Goal: Task Accomplishment & Management: Use online tool/utility

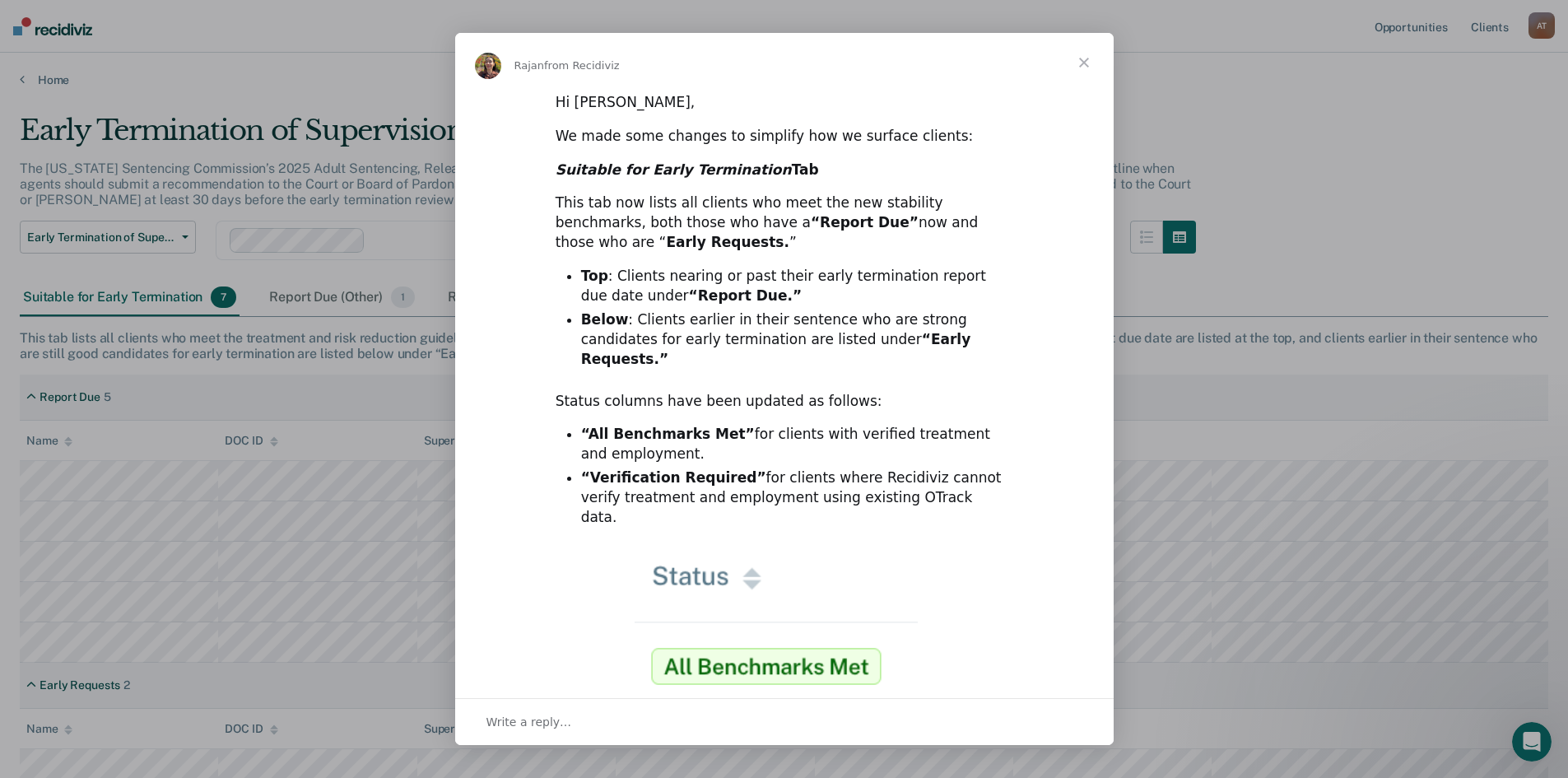
click at [1081, 62] on span "Close" at bounding box center [1084, 63] width 59 height 59
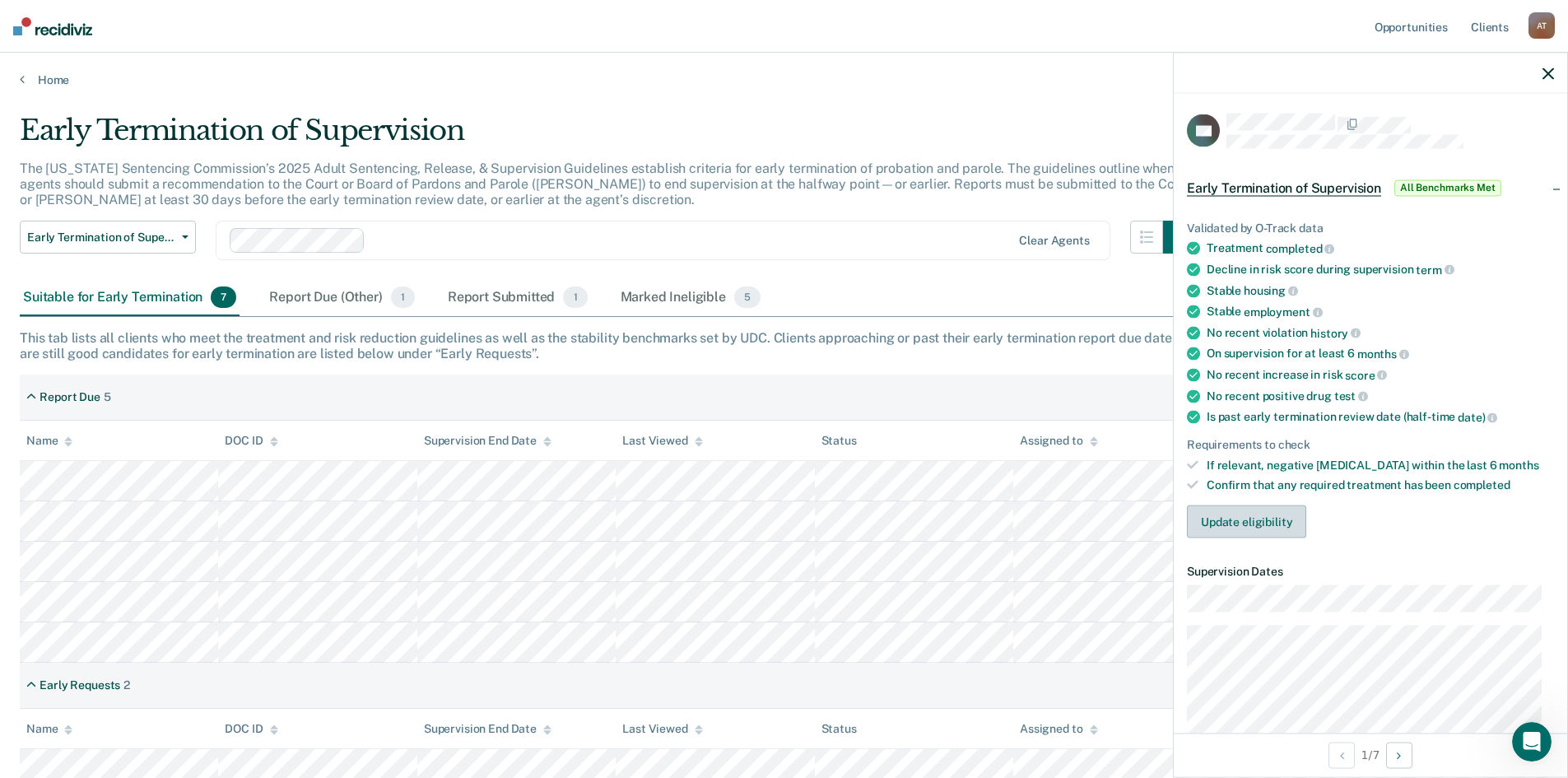
click at [1249, 522] on button "Update eligibility" at bounding box center [1246, 521] width 120 height 33
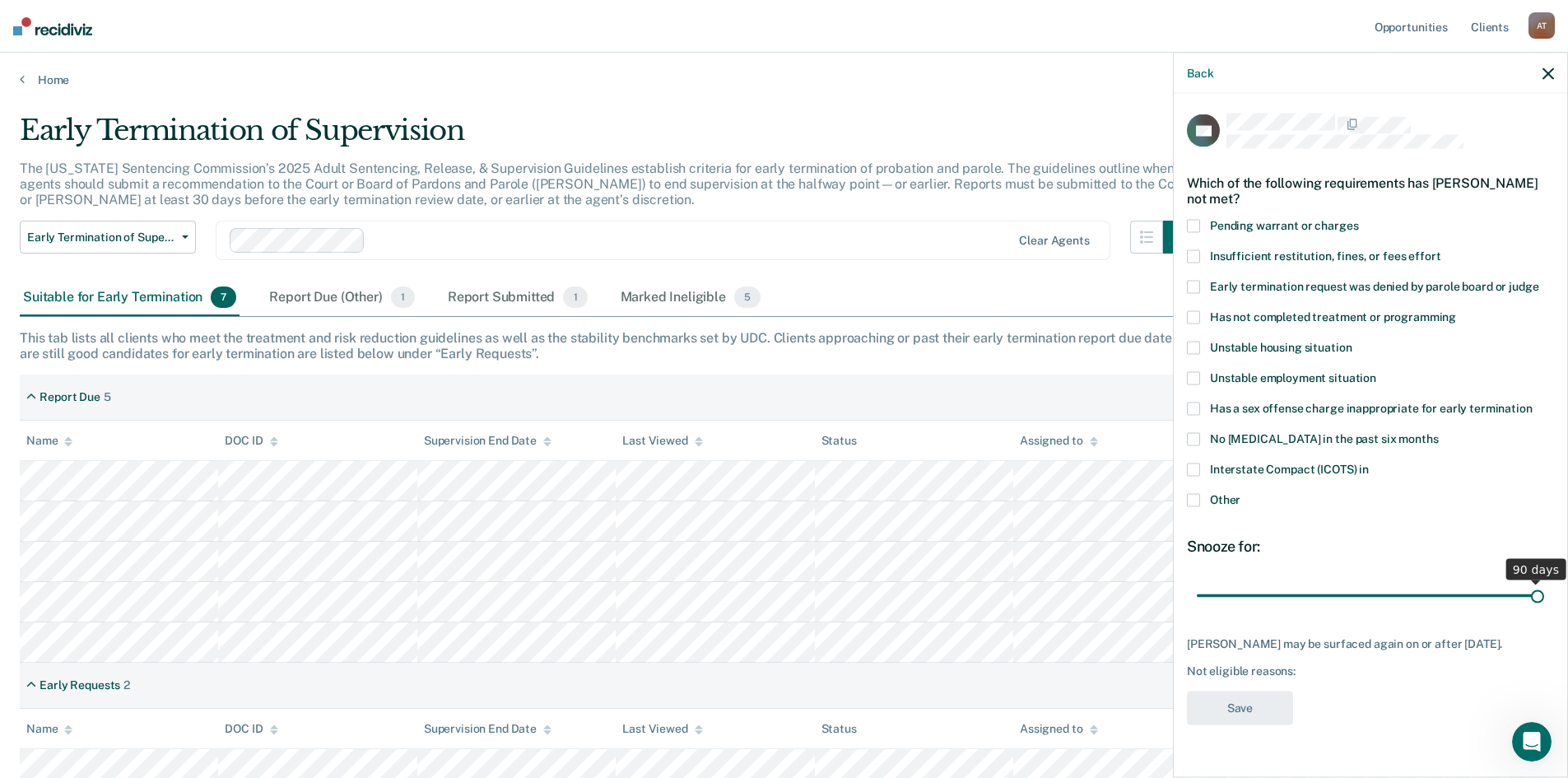
drag, startPoint x: 1315, startPoint y: 594, endPoint x: 1550, endPoint y: 607, distance: 235.4
type input "90"
click at [1544, 607] on input "range" at bounding box center [1370, 595] width 347 height 29
click at [1196, 498] on span at bounding box center [1193, 499] width 14 height 14
click at [1240, 493] on input "Other" at bounding box center [1240, 493] width 0 height 0
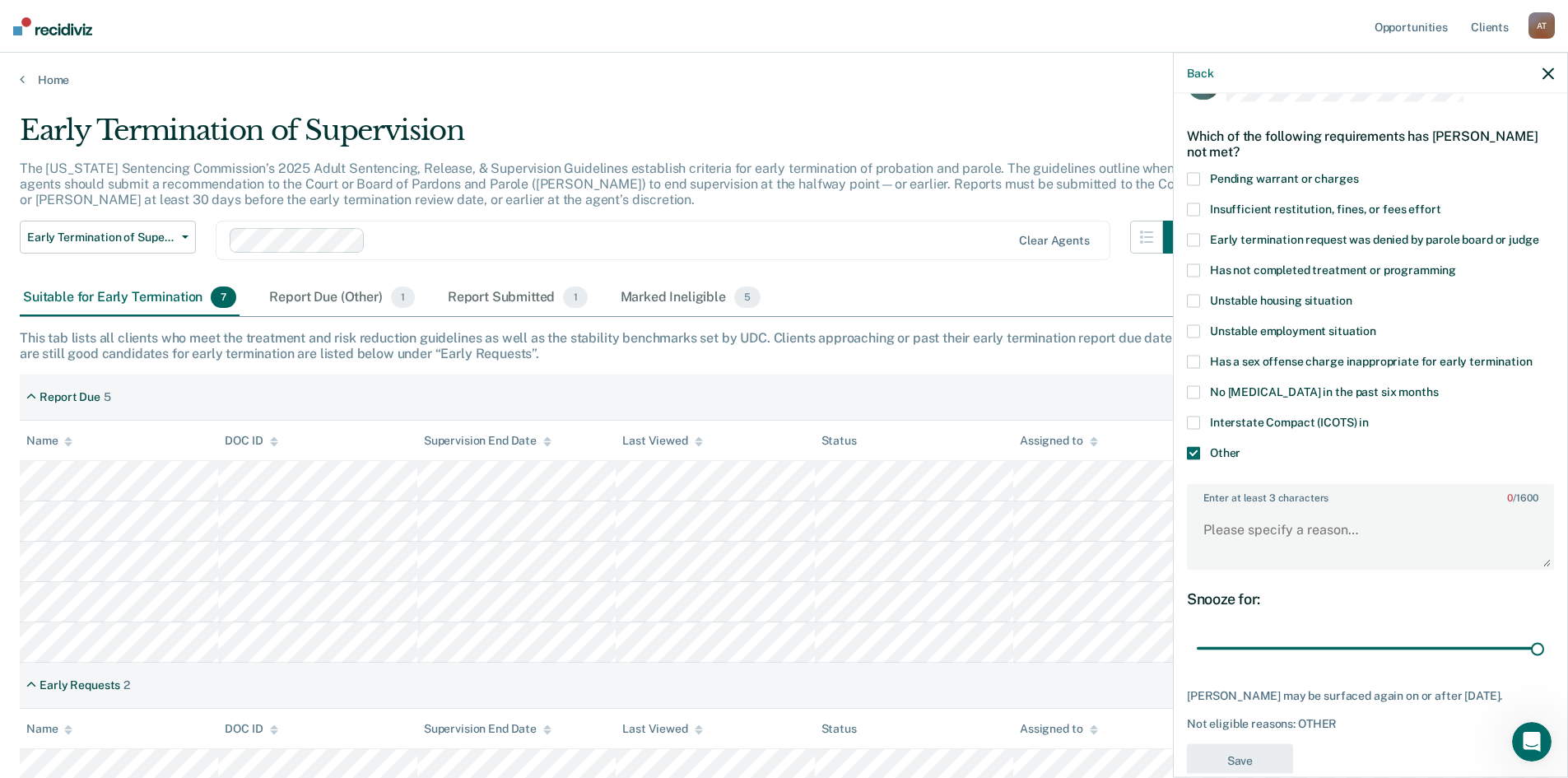
scroll to position [93, 0]
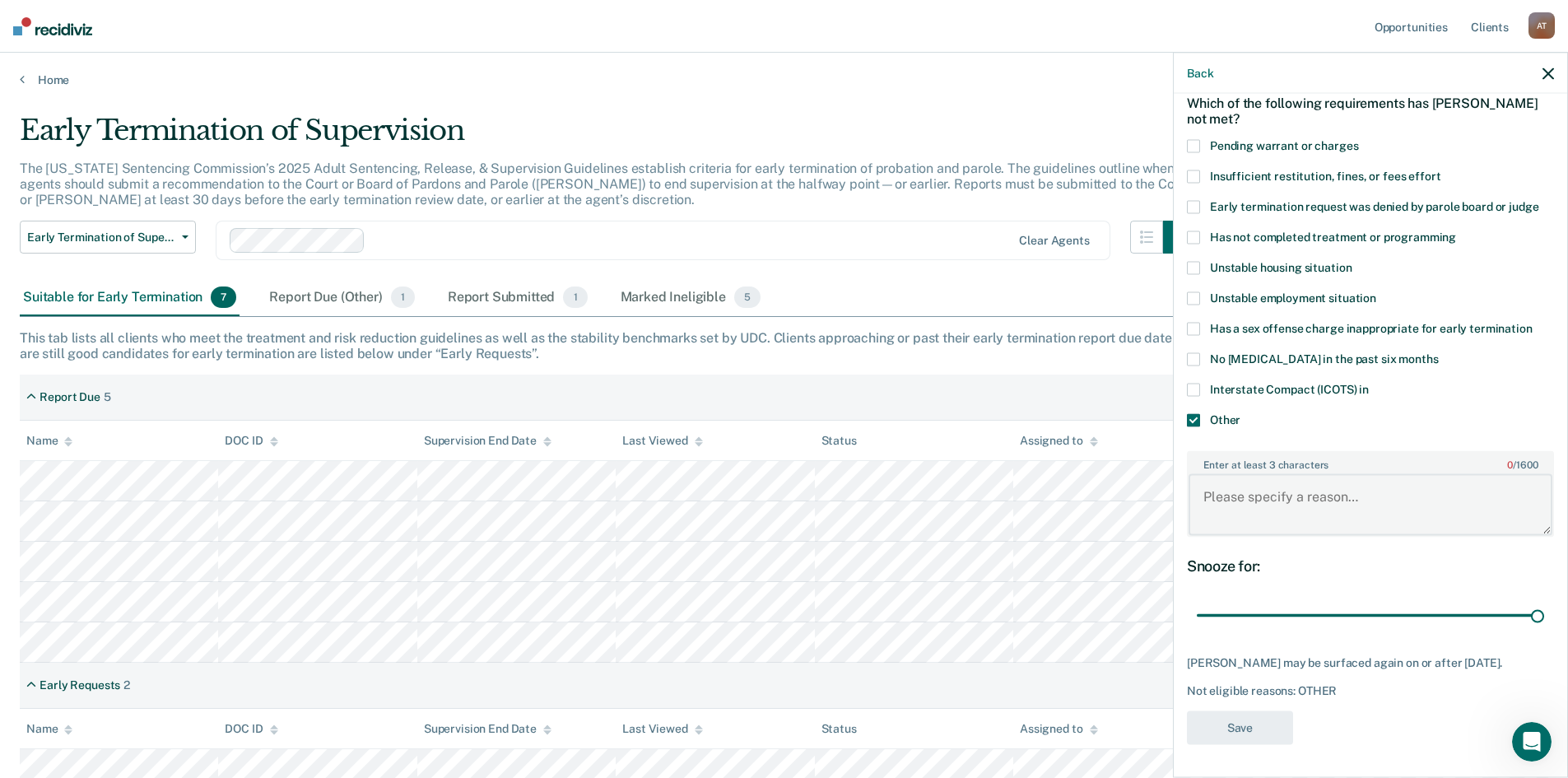
click at [1256, 481] on textarea "Enter at least 3 characters 0 / 1600" at bounding box center [1370, 505] width 364 height 61
type textarea "Putting him in for termination"
click at [1247, 732] on button "Save" at bounding box center [1239, 727] width 106 height 34
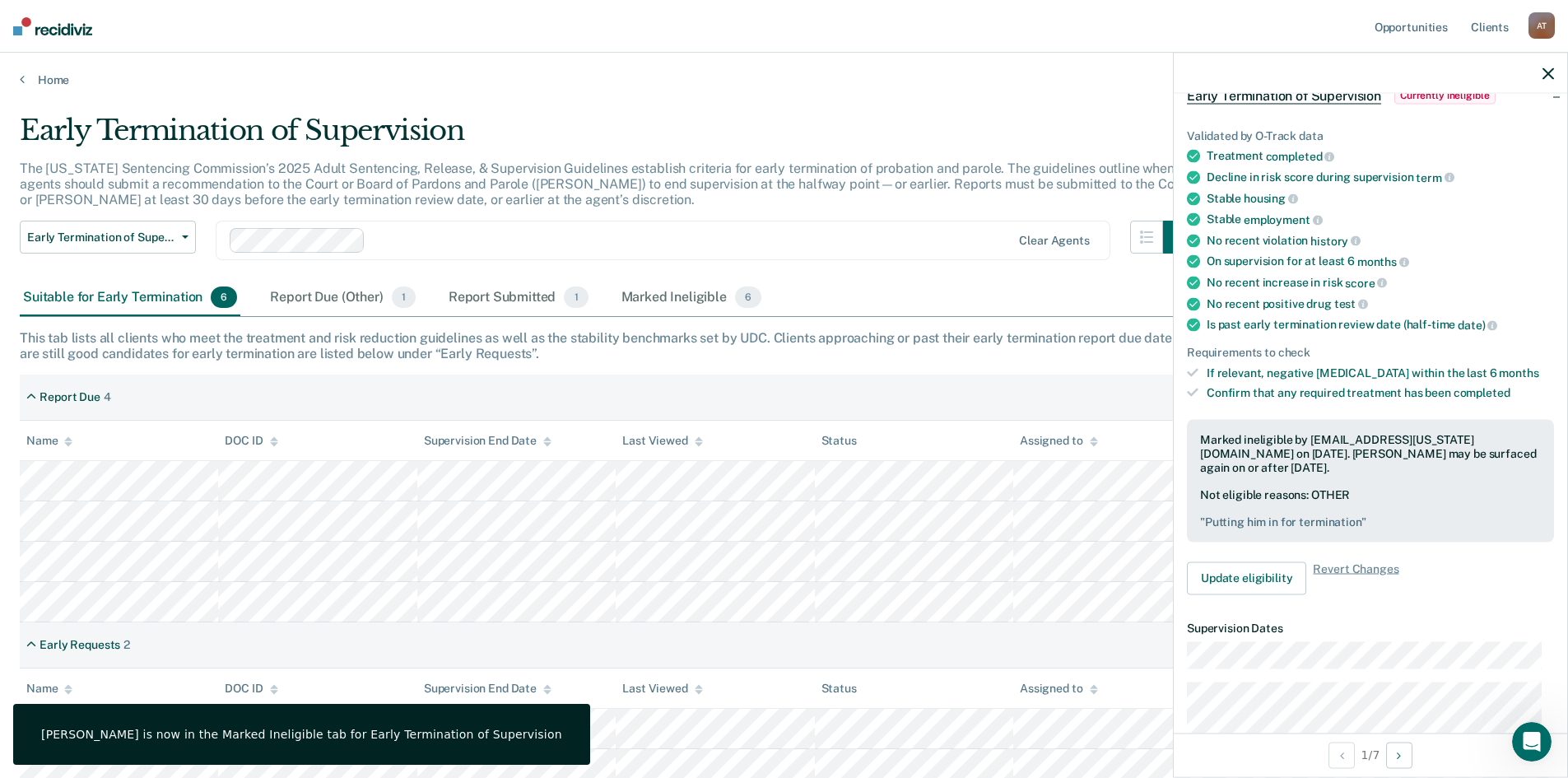
scroll to position [12, 0]
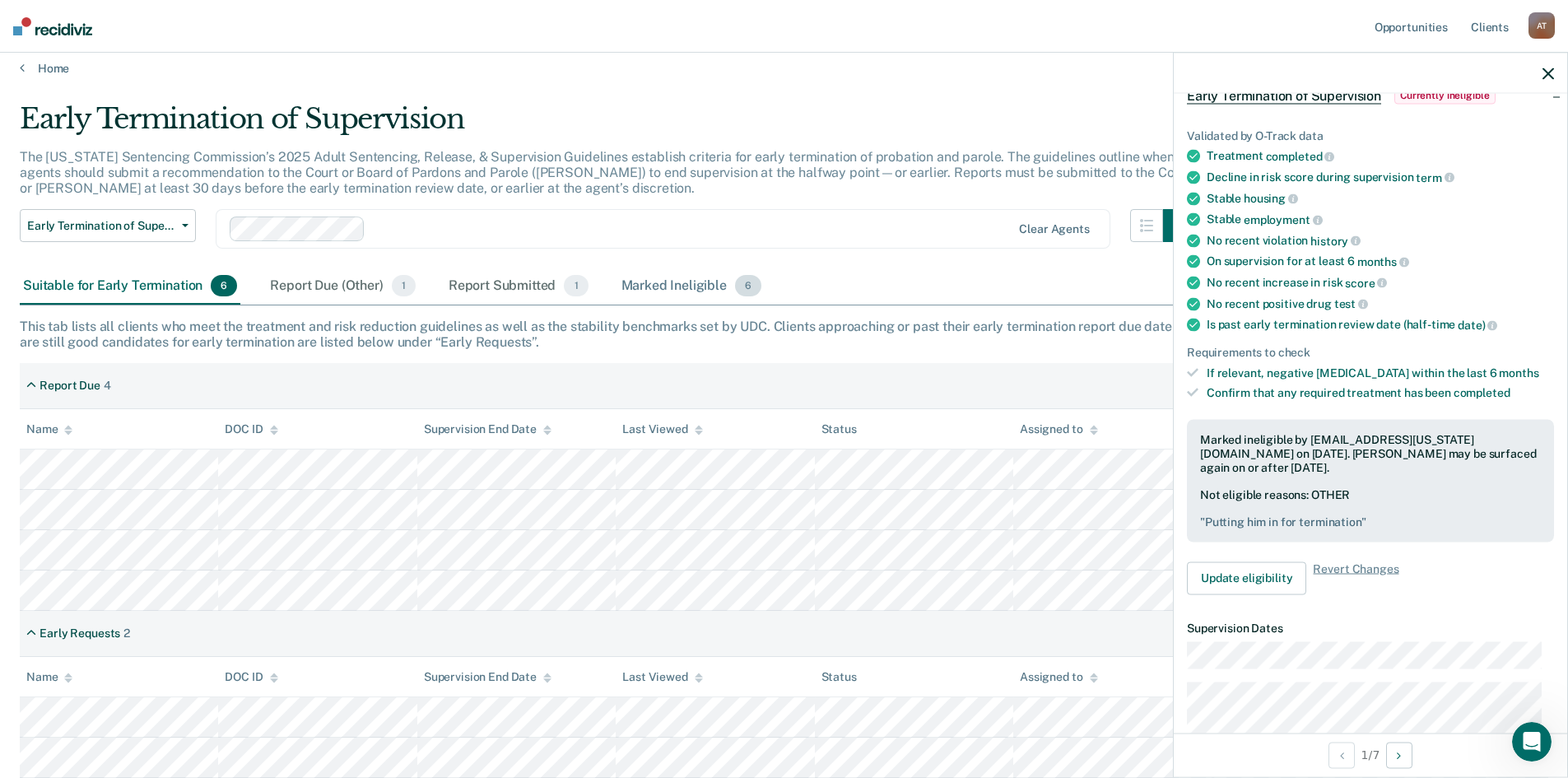
click at [708, 284] on div "Marked Ineligible 6" at bounding box center [691, 286] width 147 height 37
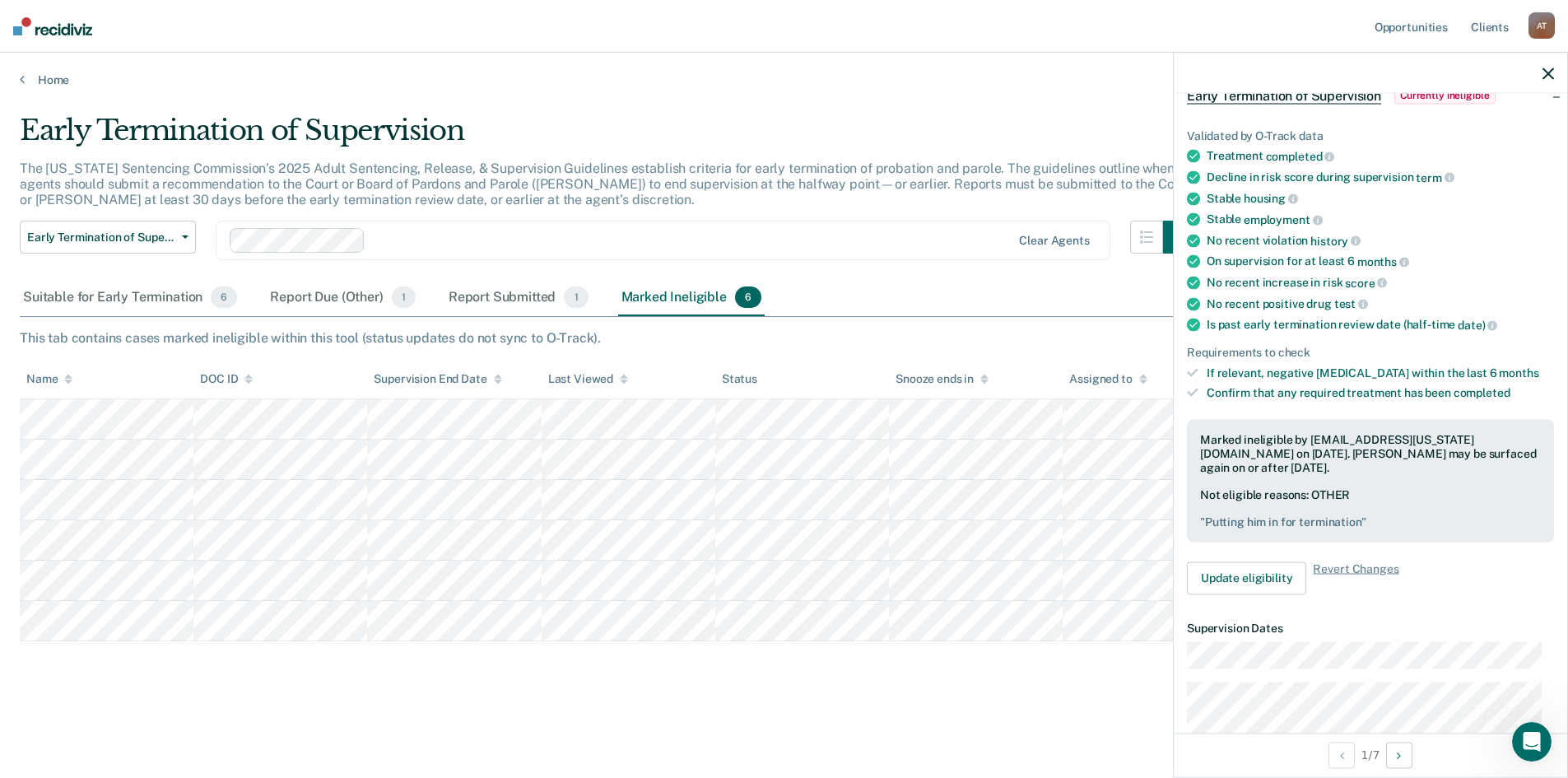
scroll to position [0, 0]
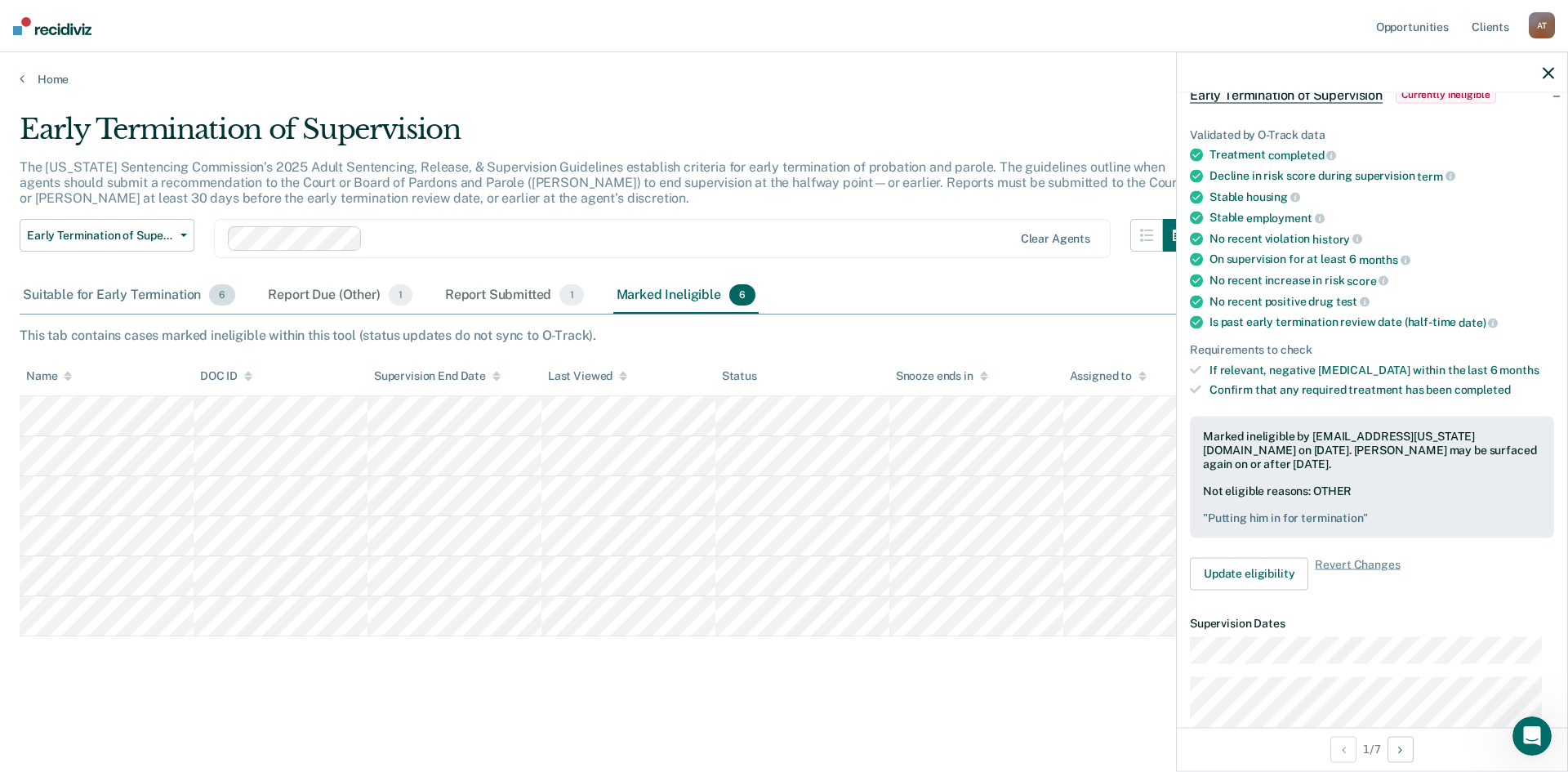
click at [130, 292] on div "Suitable for Early Termination 6" at bounding box center [129, 295] width 219 height 36
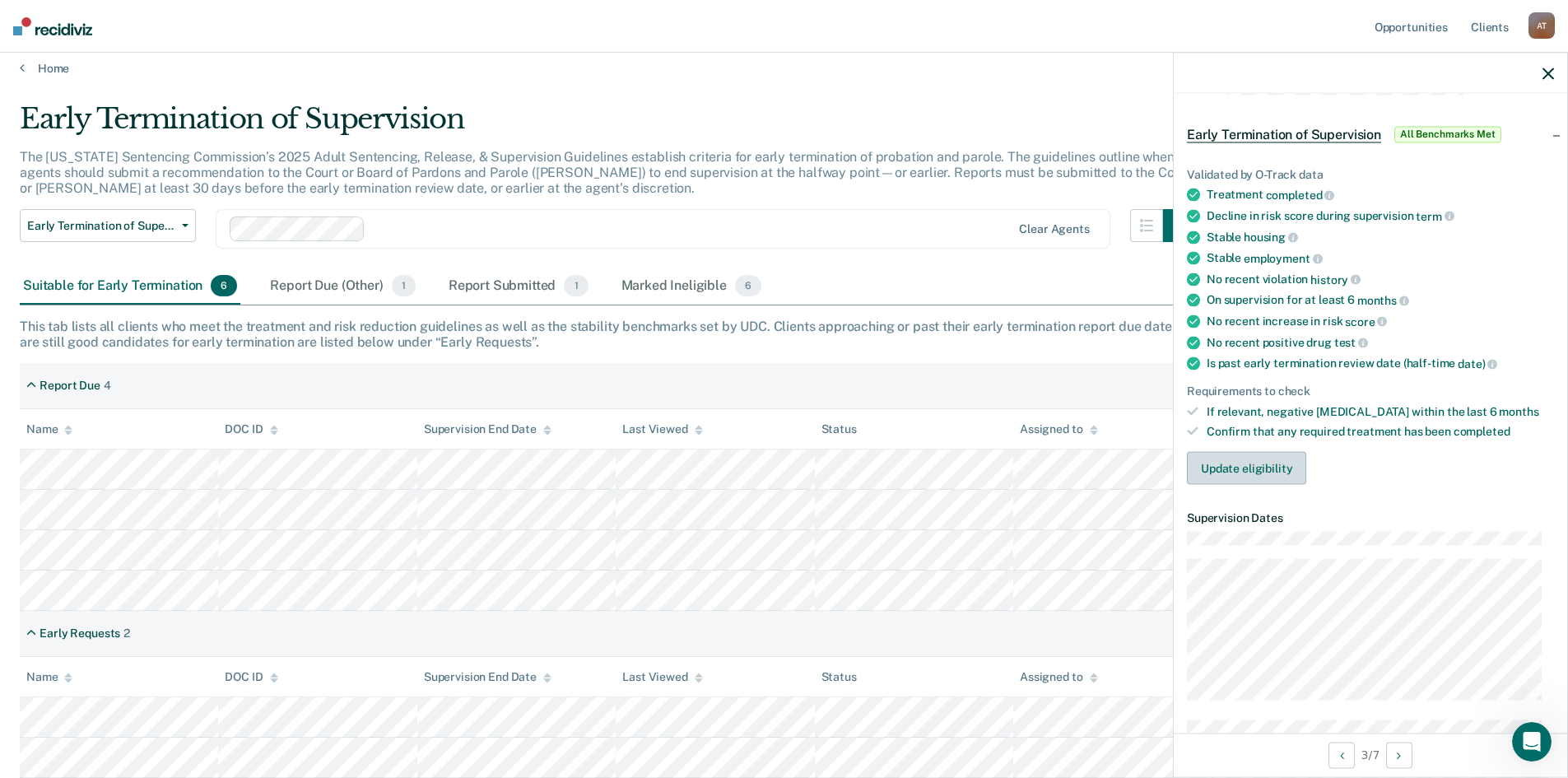
scroll to position [82, 0]
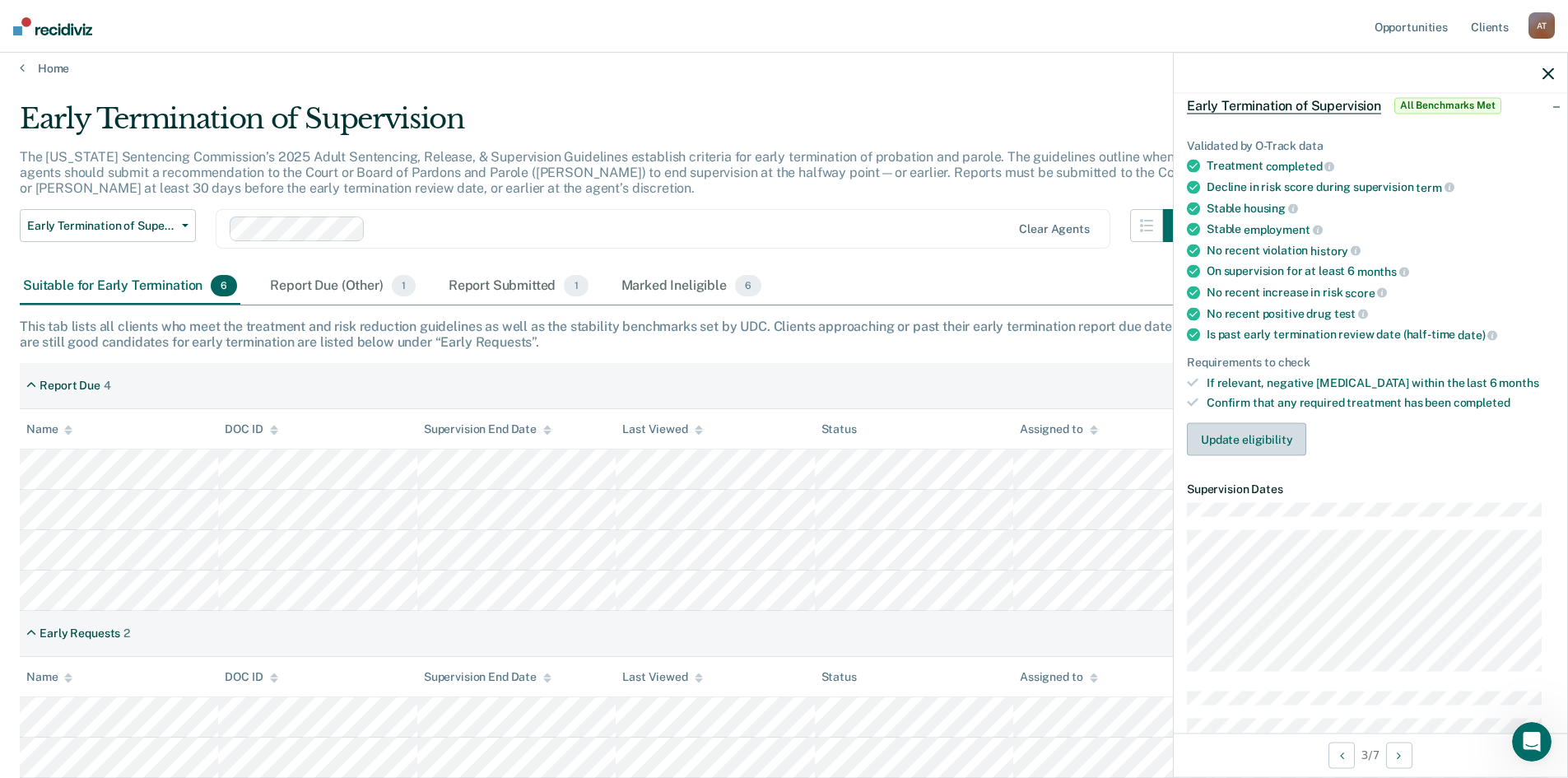
click at [1238, 435] on button "Update eligibility" at bounding box center [1246, 439] width 120 height 33
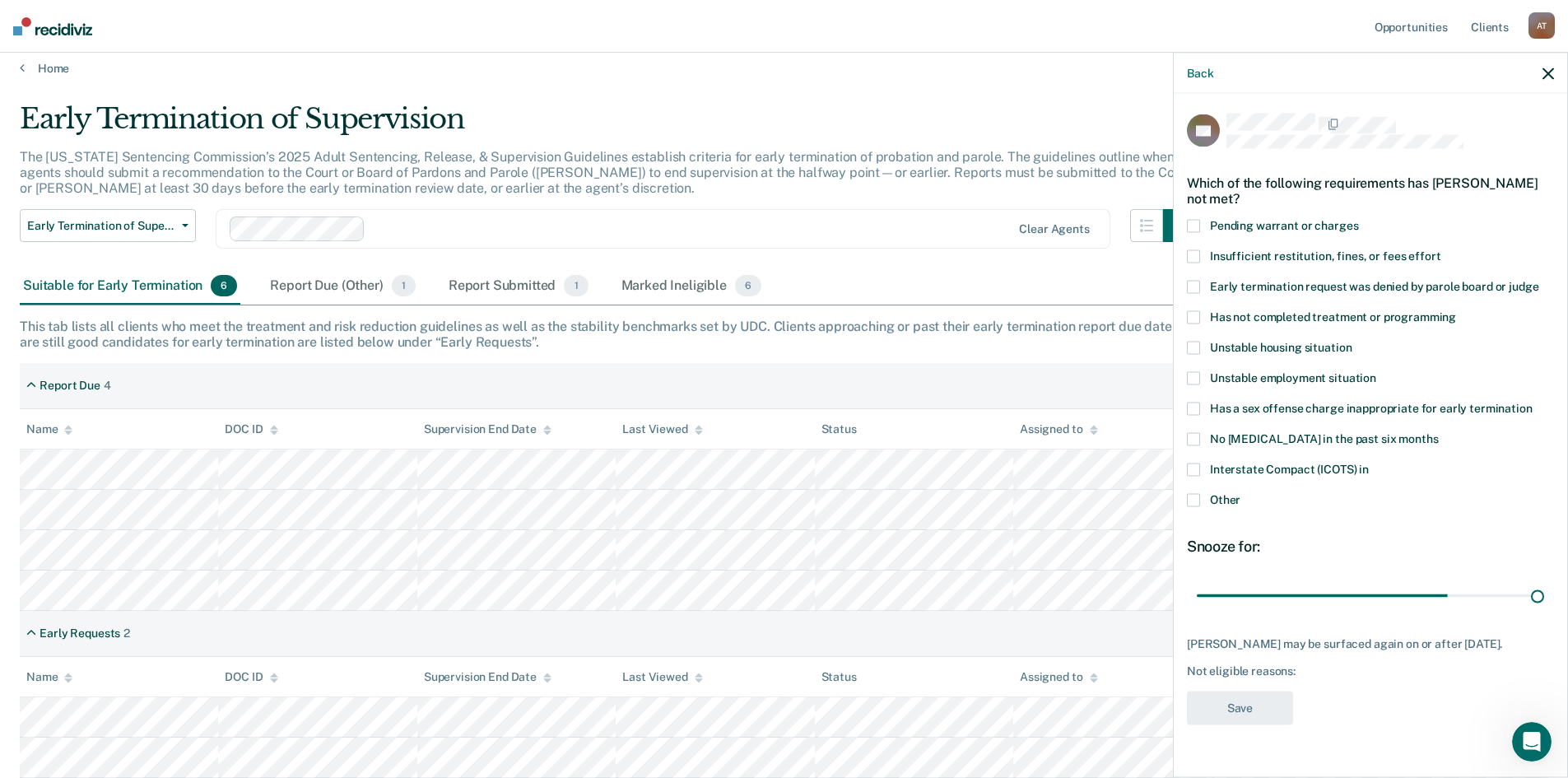
drag, startPoint x: 1312, startPoint y: 589, endPoint x: 1579, endPoint y: 568, distance: 267.8
type input "90"
click at [1544, 581] on input "range" at bounding box center [1370, 595] width 347 height 29
click at [1194, 499] on span at bounding box center [1193, 499] width 14 height 14
click at [1240, 493] on input "Other" at bounding box center [1240, 493] width 0 height 0
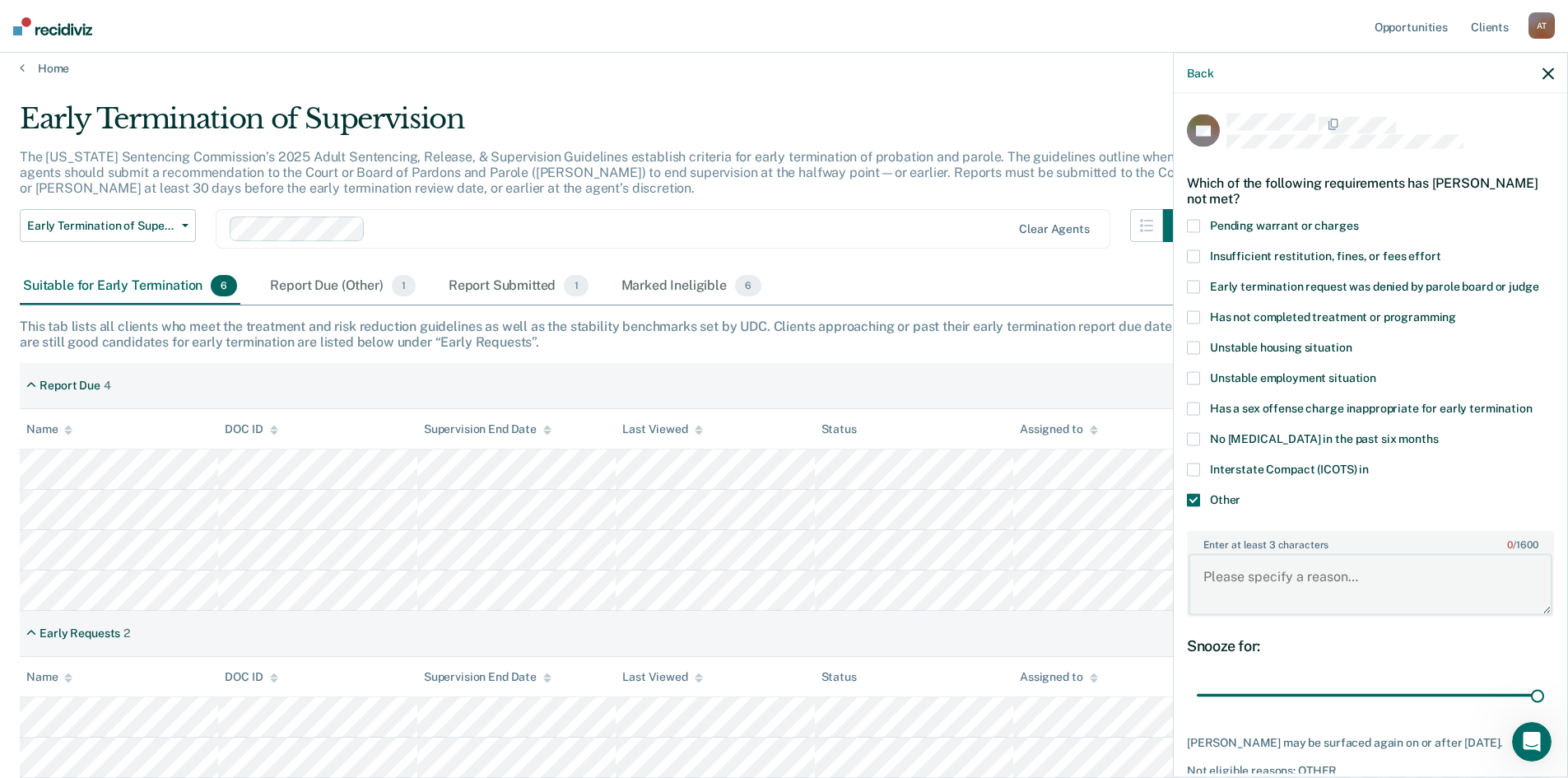
click at [1281, 582] on textarea "Enter at least 3 characters 0 / 1600" at bounding box center [1370, 584] width 364 height 61
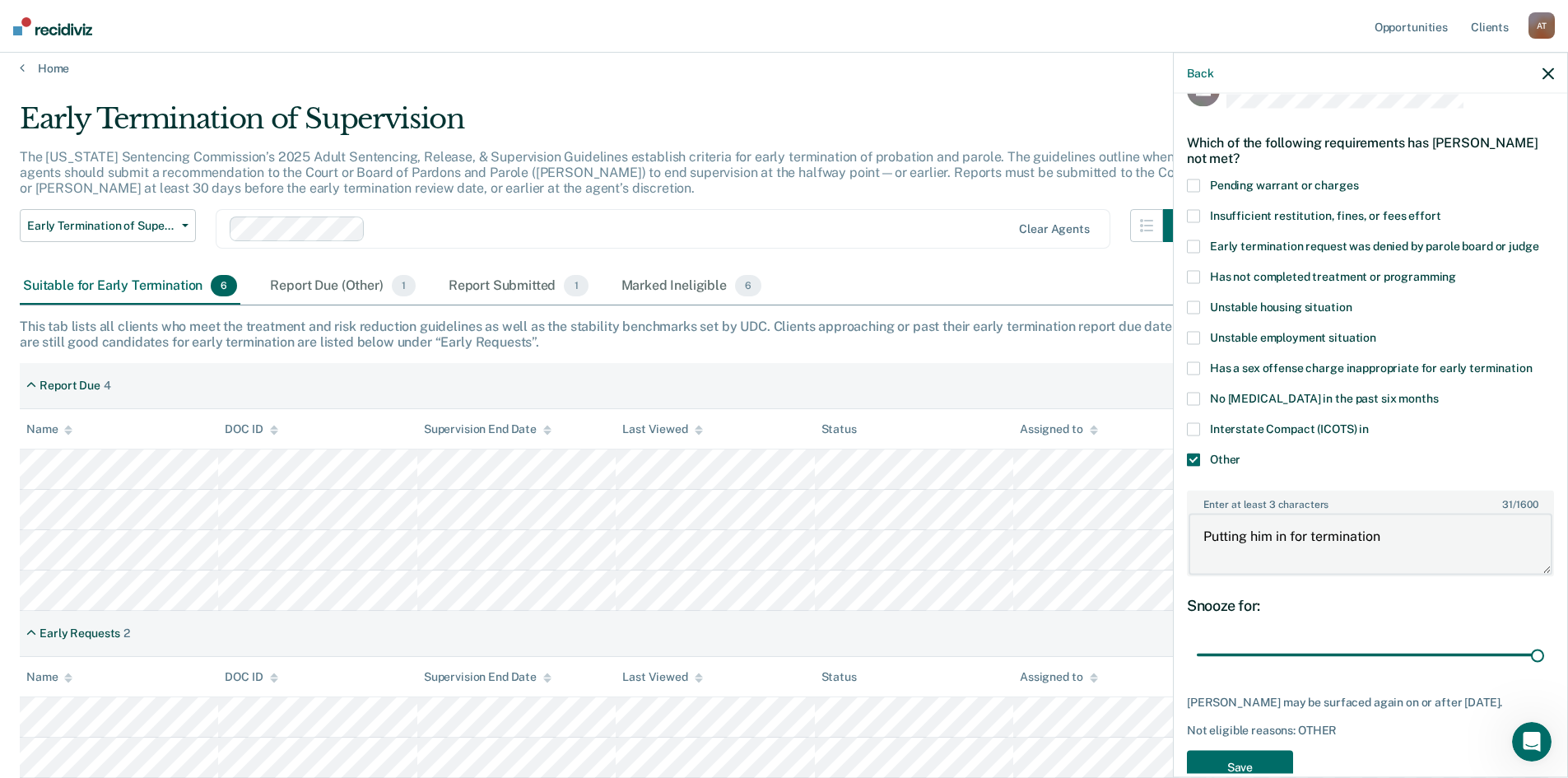
scroll to position [78, 0]
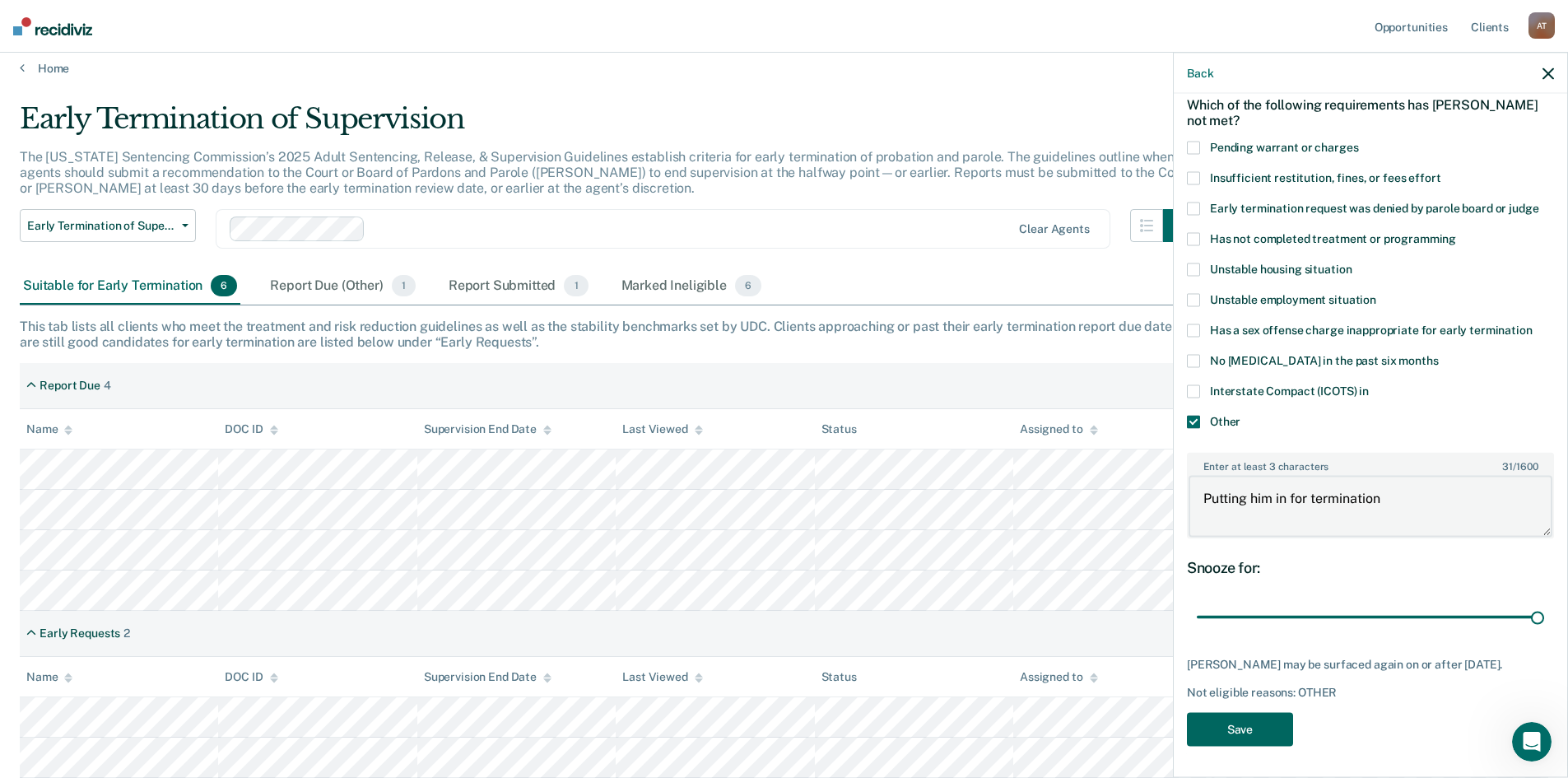
type textarea "Putting him in for termination"
click at [1261, 733] on button "Save" at bounding box center [1239, 729] width 106 height 34
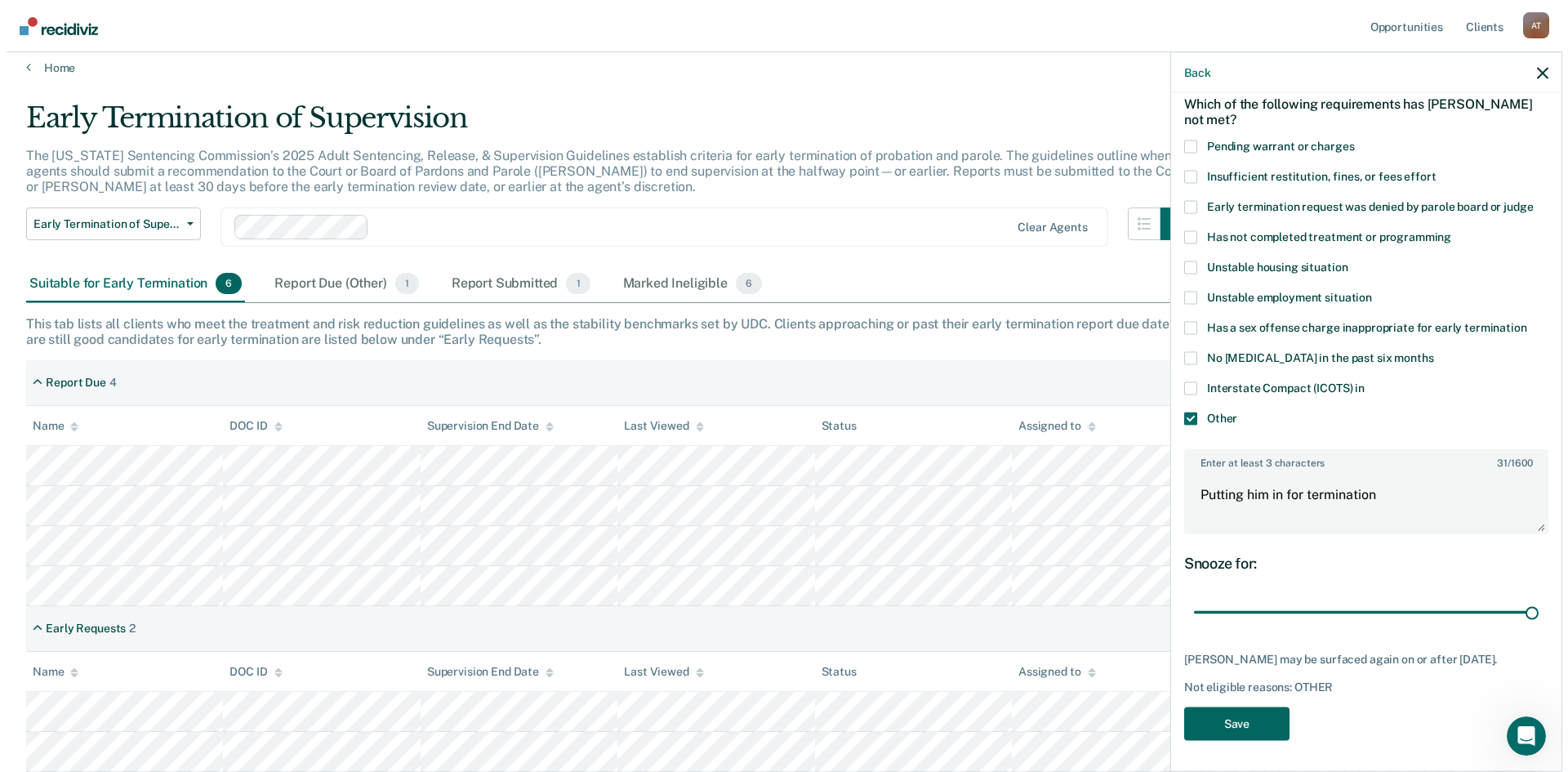
scroll to position [0, 0]
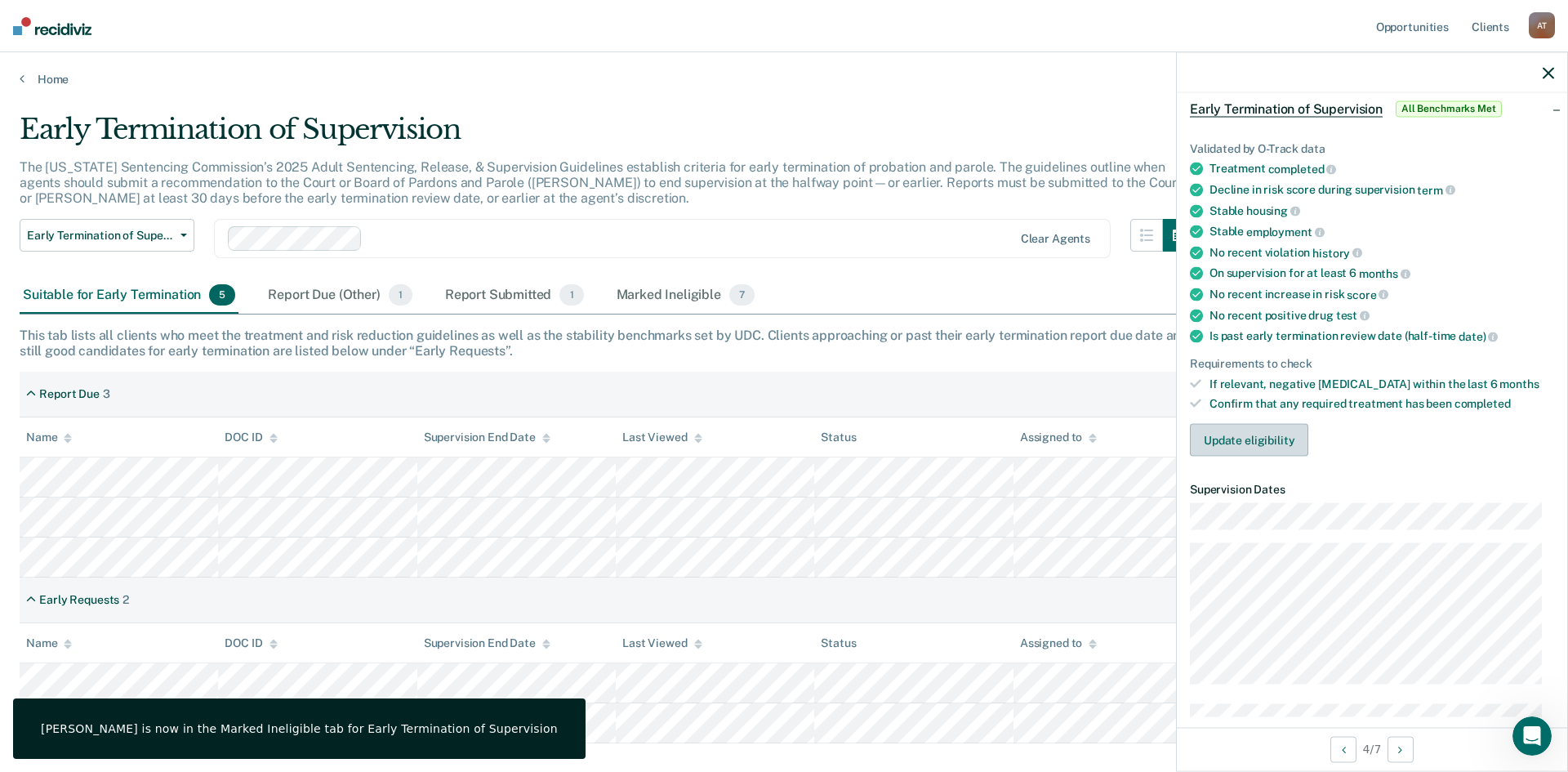
click at [1225, 438] on button "Update eligibility" at bounding box center [1249, 440] width 119 height 33
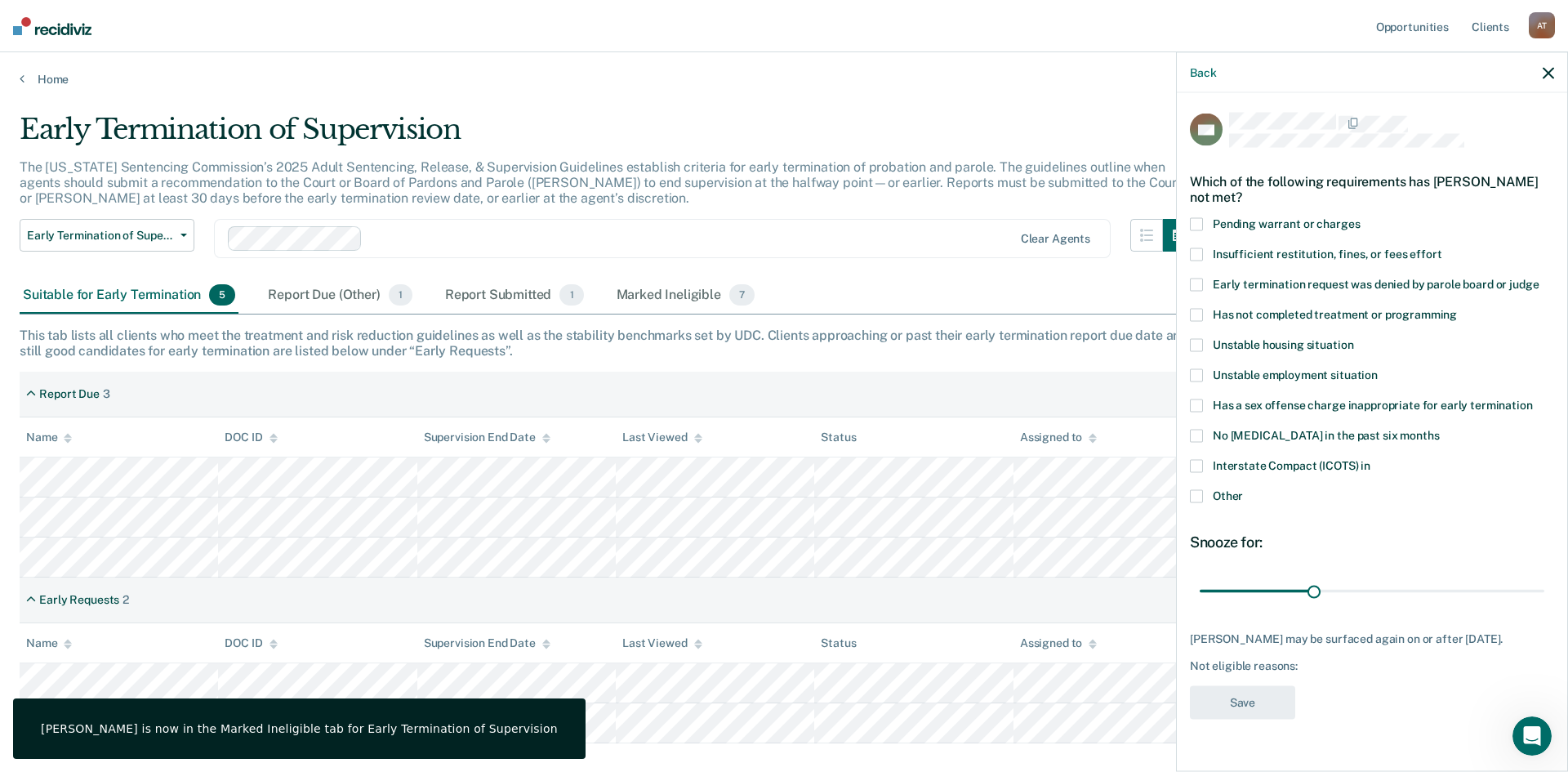
click at [1199, 489] on span at bounding box center [1197, 496] width 13 height 13
click at [1243, 489] on input "Other" at bounding box center [1243, 489] width 0 height 0
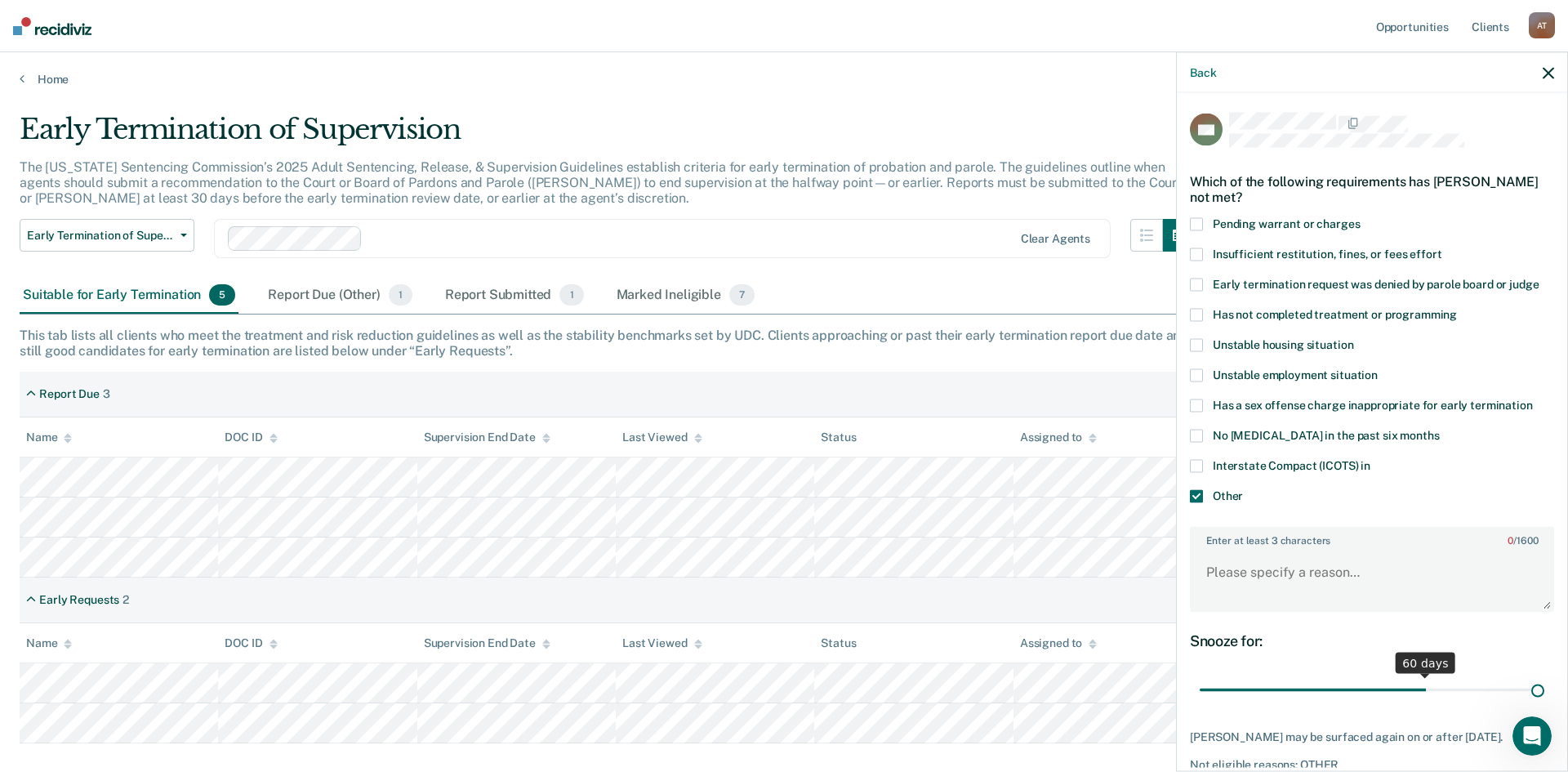
drag, startPoint x: 1308, startPoint y: 692, endPoint x: 1567, endPoint y: 667, distance: 260.2
type input "90"
click at [1544, 675] on input "range" at bounding box center [1372, 689] width 345 height 29
click at [1271, 575] on textarea "Enter at least 3 characters 0 / 1600" at bounding box center [1372, 580] width 361 height 61
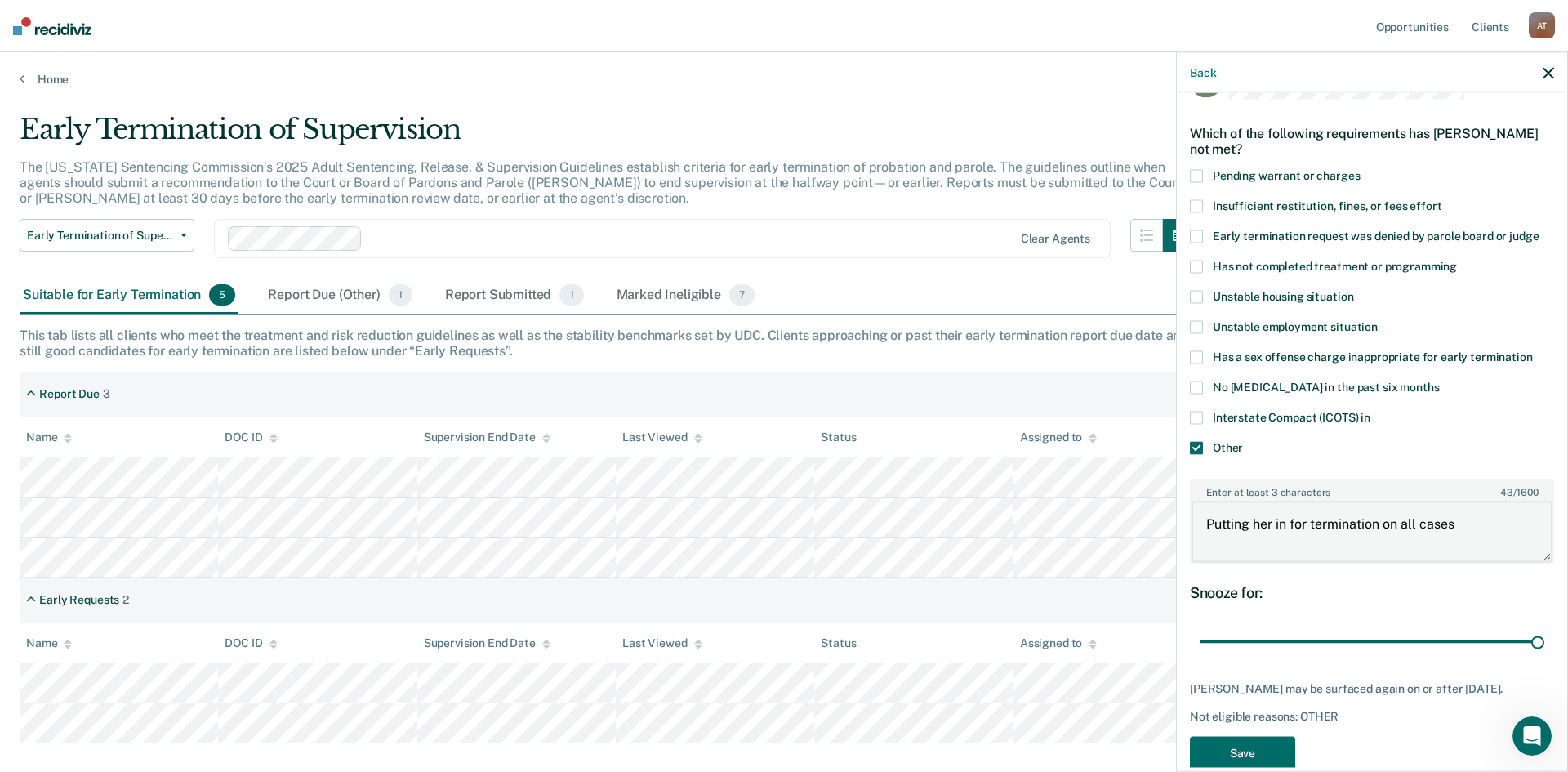
scroll to position [92, 0]
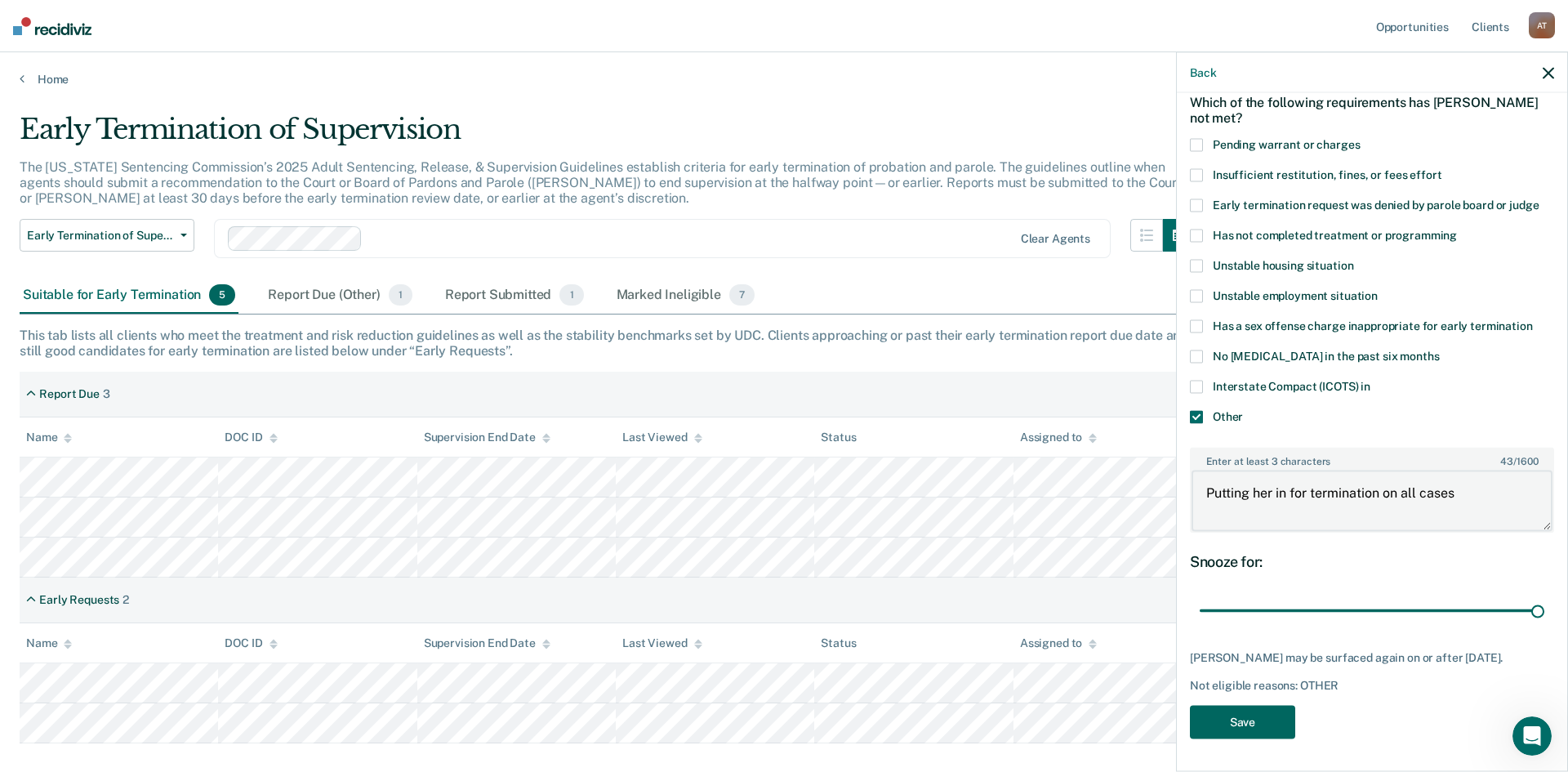
type textarea "Putting her in for termination on all cases"
click at [1243, 714] on button "Save" at bounding box center [1243, 721] width 105 height 34
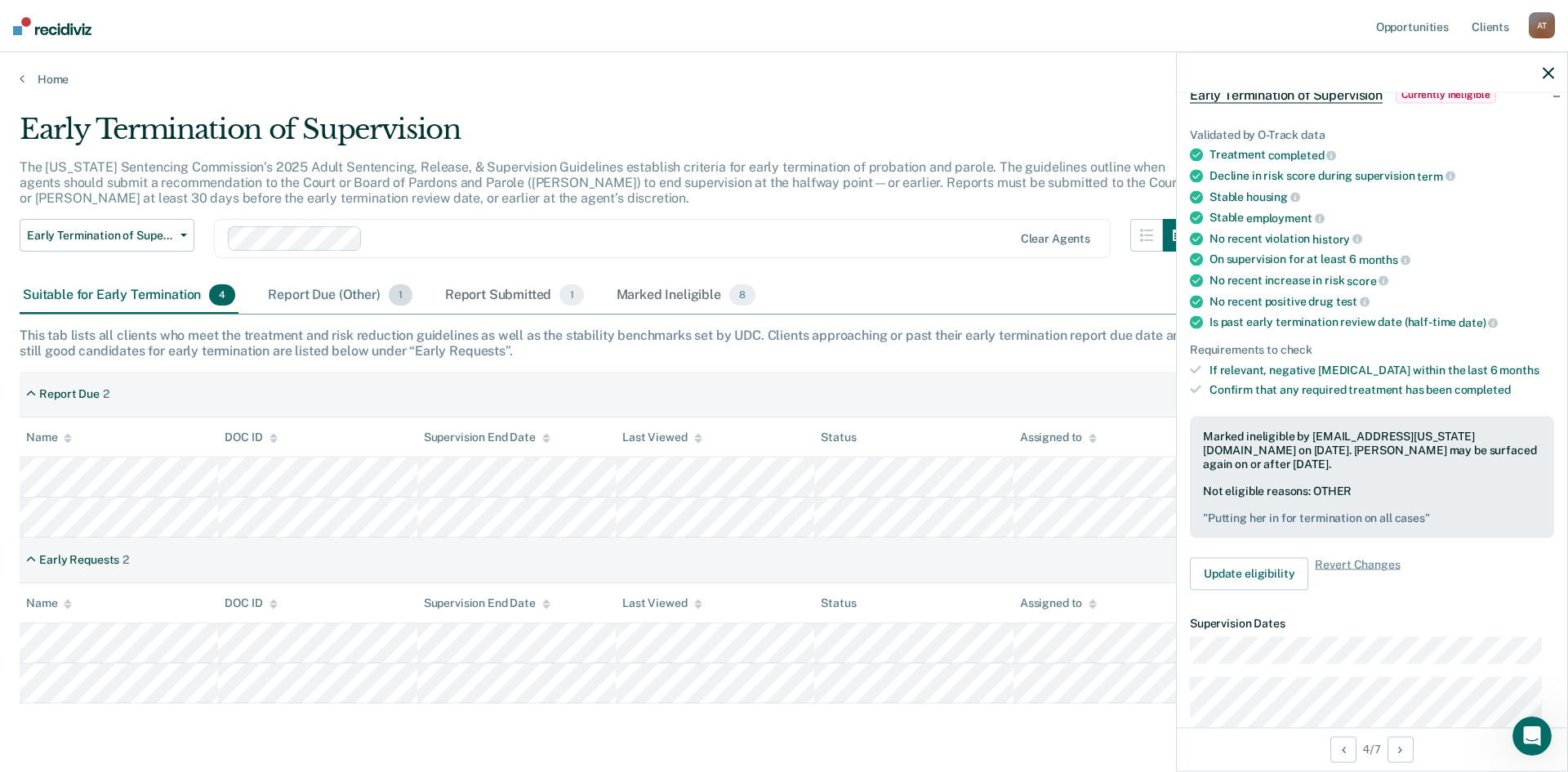
click at [320, 292] on div "Report Due (Other) 1" at bounding box center [340, 295] width 150 height 36
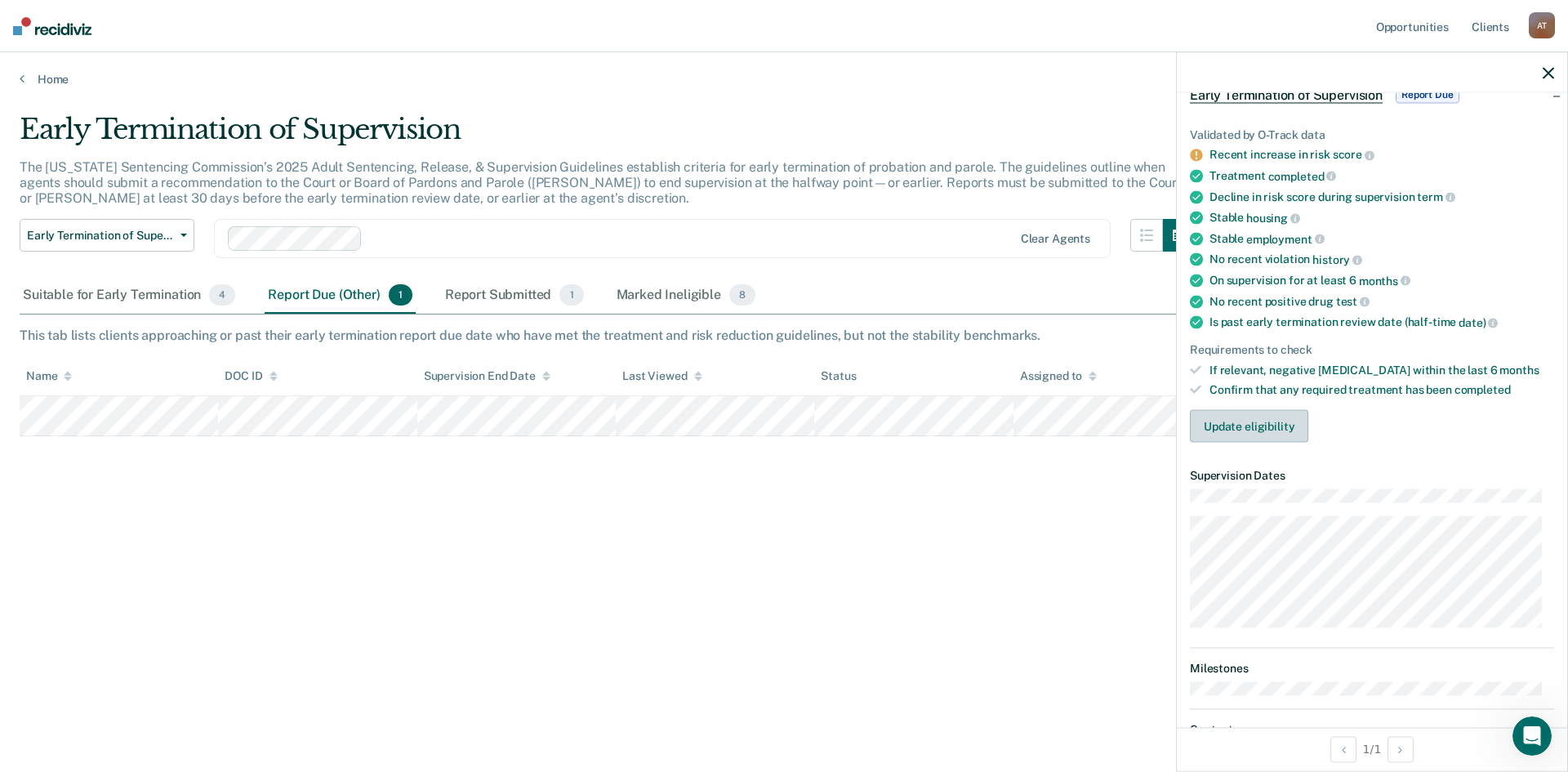
click at [1259, 424] on button "Update eligibility" at bounding box center [1249, 426] width 119 height 33
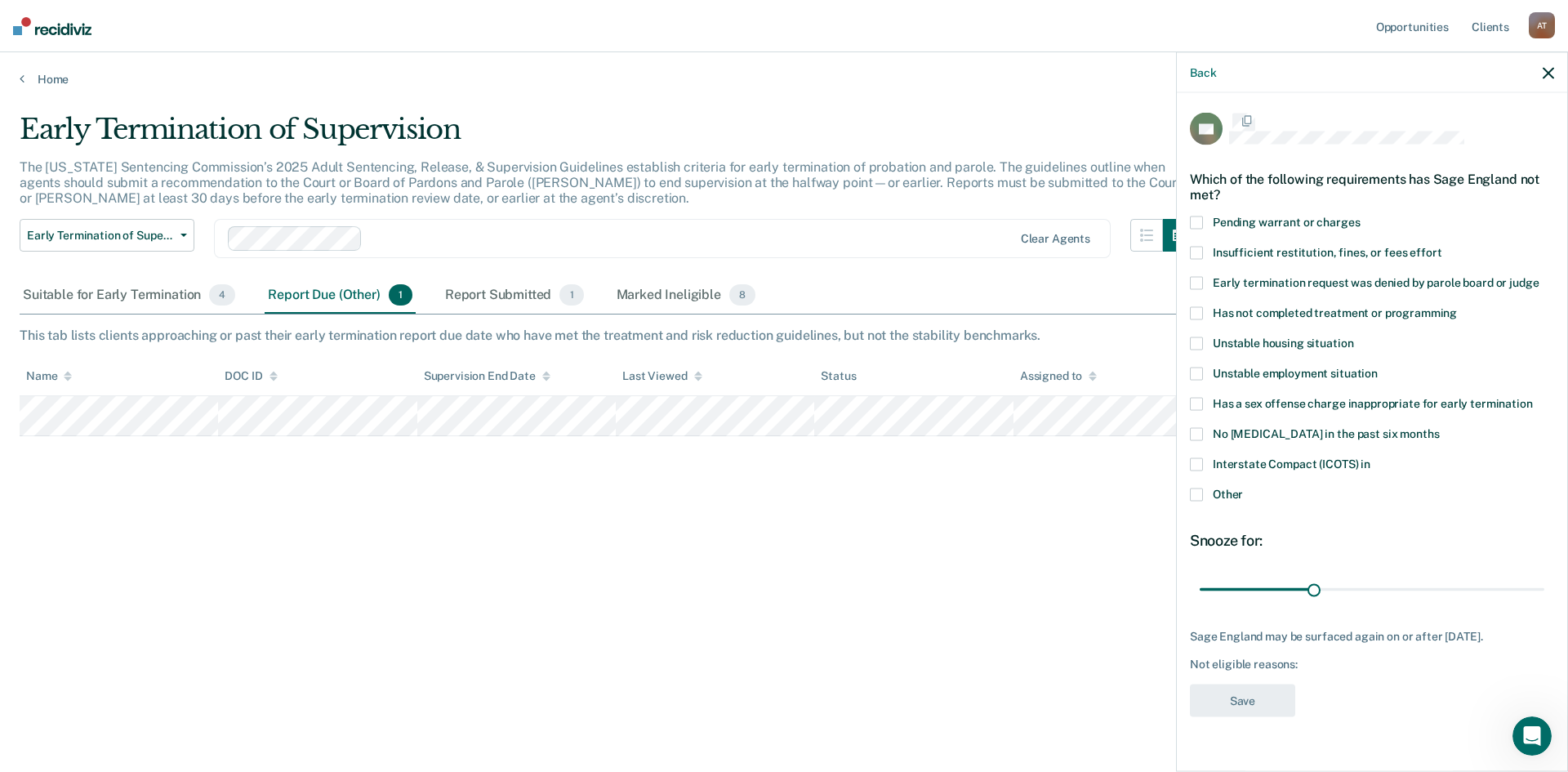
scroll to position [0, 0]
click at [123, 300] on div "Suitable for Early Termination 4" at bounding box center [129, 295] width 219 height 36
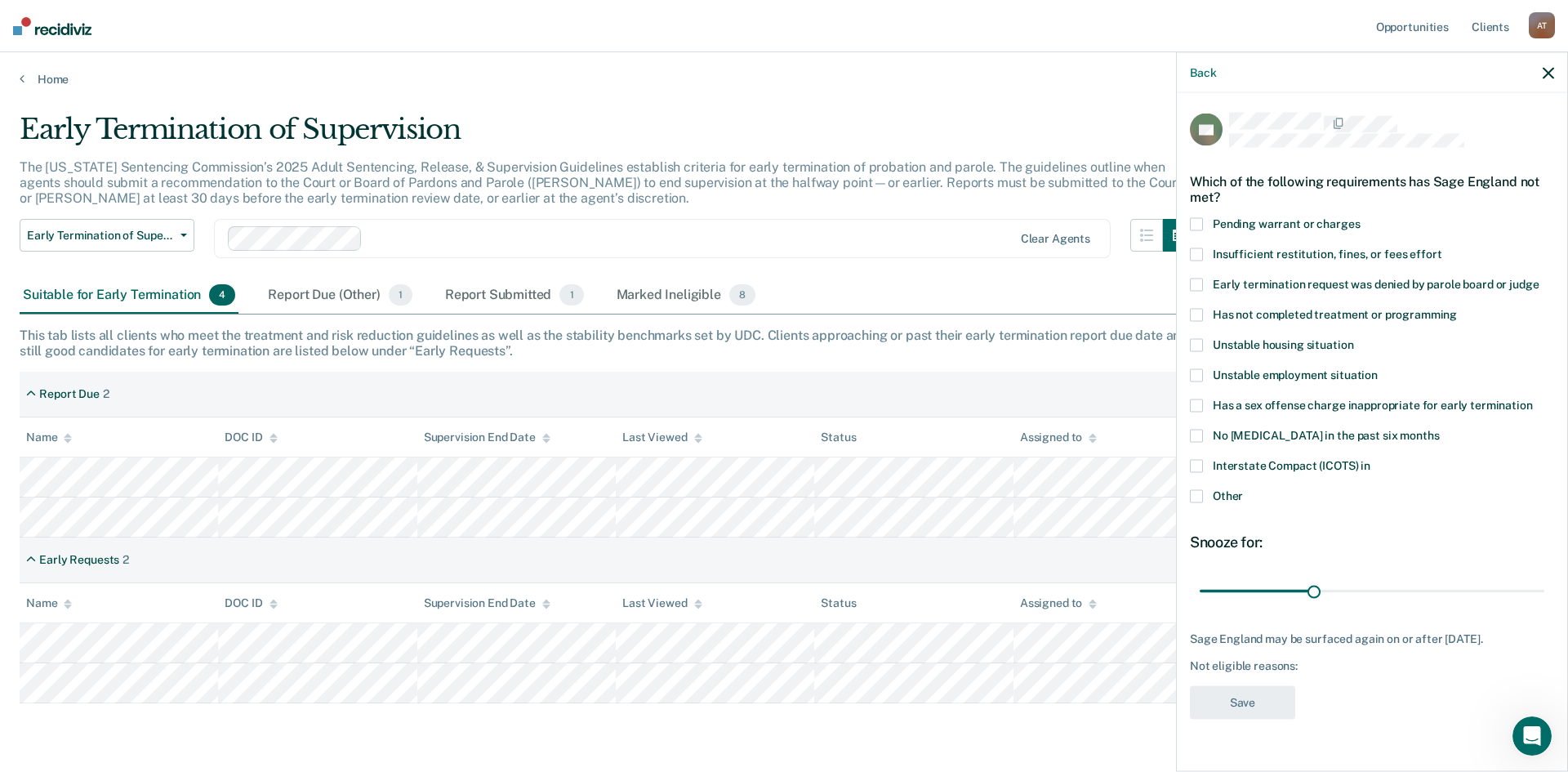
click at [1550, 68] on icon "button" at bounding box center [1549, 72] width 12 height 12
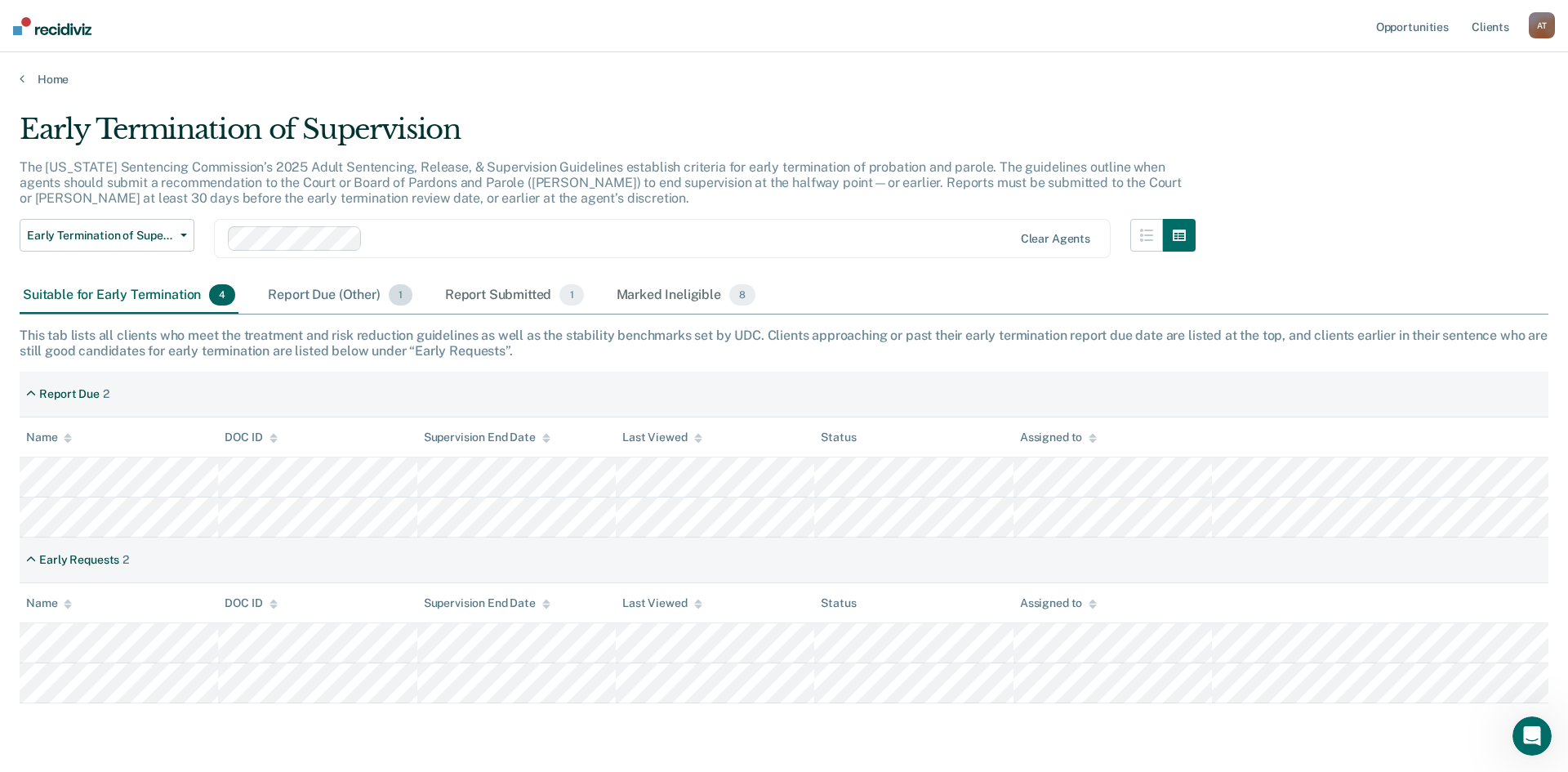
click at [327, 288] on div "Report Due (Other) 1" at bounding box center [340, 295] width 150 height 36
